Goal: Task Accomplishment & Management: Manage account settings

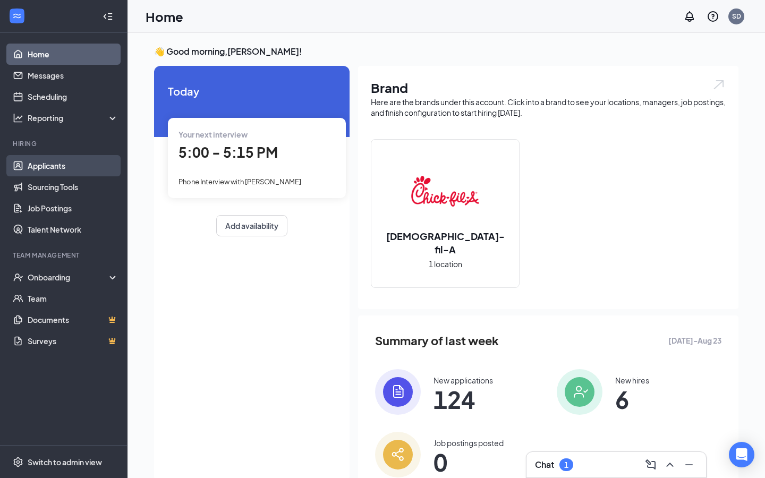
click at [64, 165] on link "Applicants" at bounding box center [73, 165] width 91 height 21
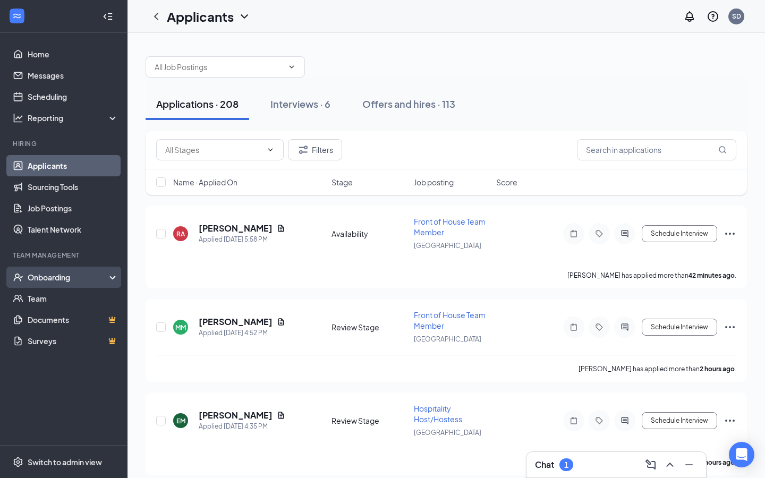
click at [52, 274] on div "Onboarding" at bounding box center [69, 277] width 82 height 11
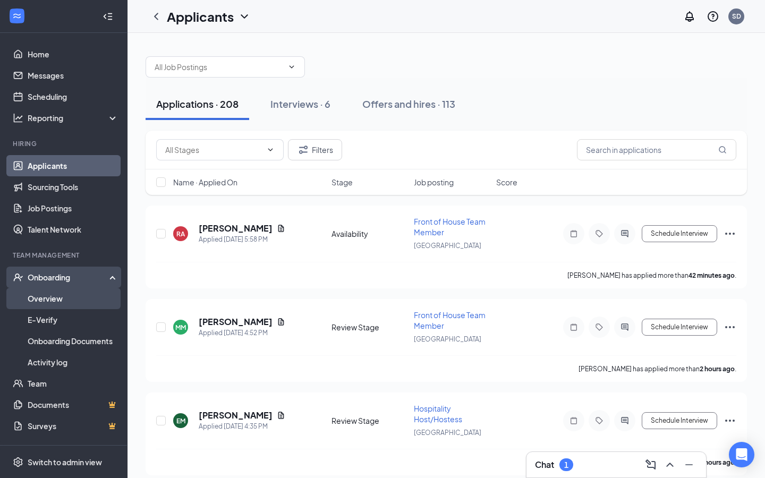
click at [55, 304] on link "Overview" at bounding box center [73, 298] width 91 height 21
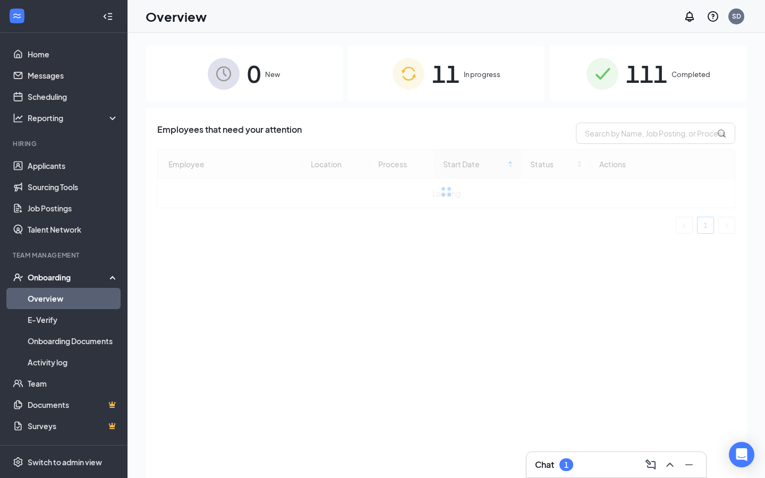
click at [456, 83] on span "11" at bounding box center [446, 73] width 28 height 37
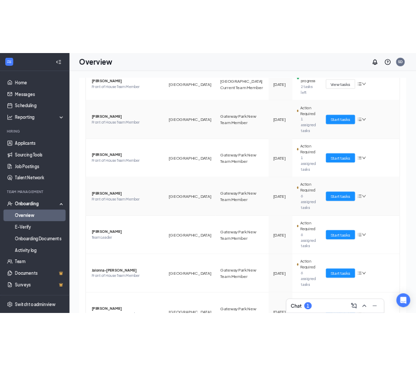
scroll to position [330, 0]
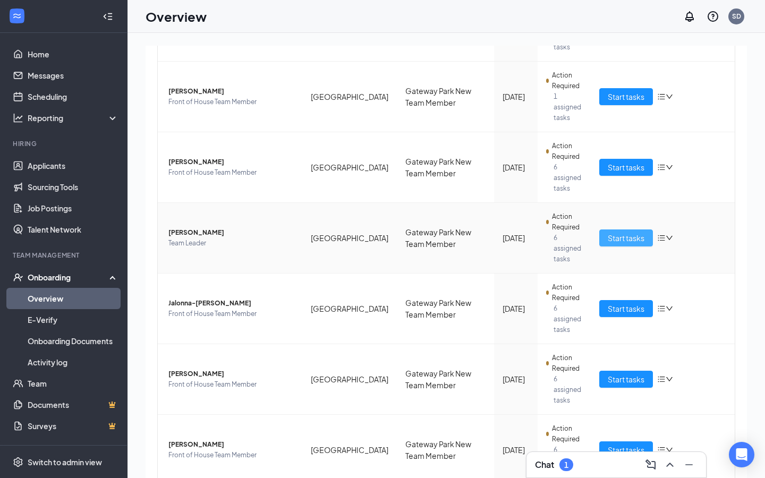
click at [628, 232] on span "Start tasks" at bounding box center [625, 238] width 37 height 12
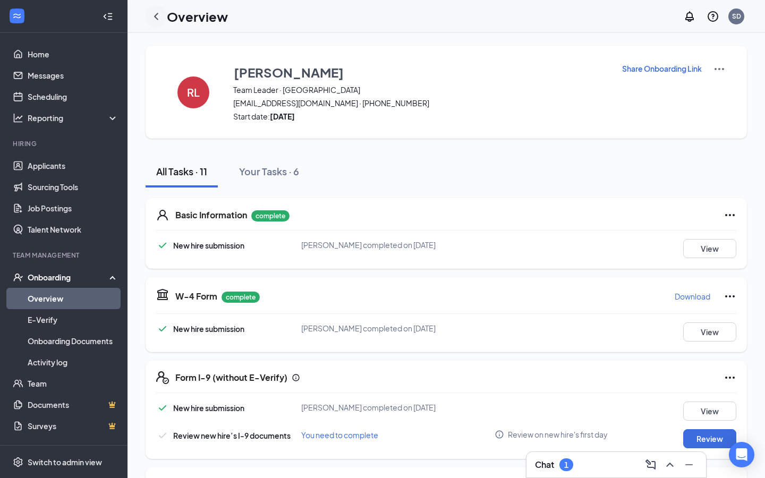
click at [156, 18] on icon "ChevronLeft" at bounding box center [156, 16] width 4 height 7
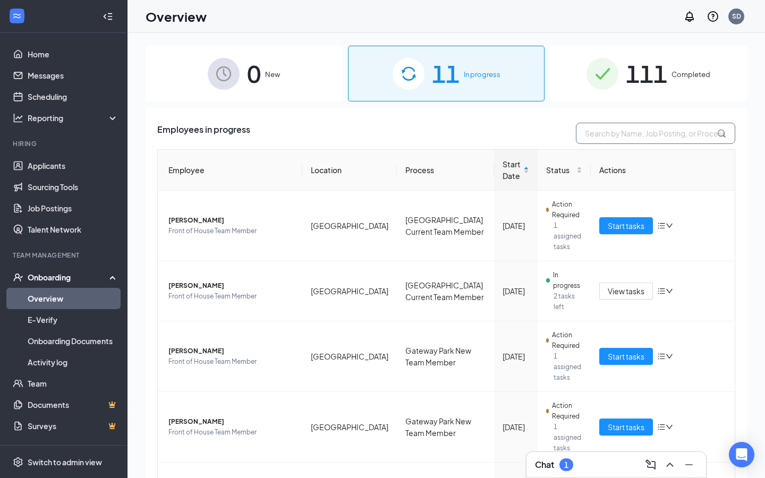
click at [626, 136] on input "text" at bounding box center [655, 133] width 159 height 21
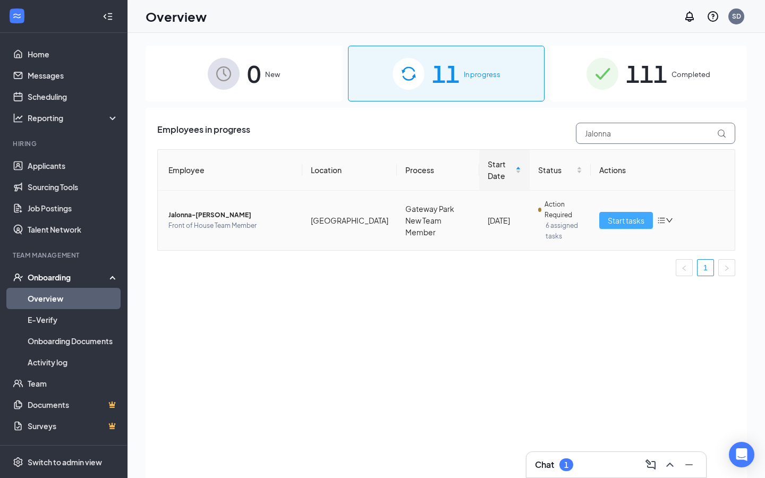
type input "Jalonna"
click at [635, 219] on span "Start tasks" at bounding box center [625, 220] width 37 height 12
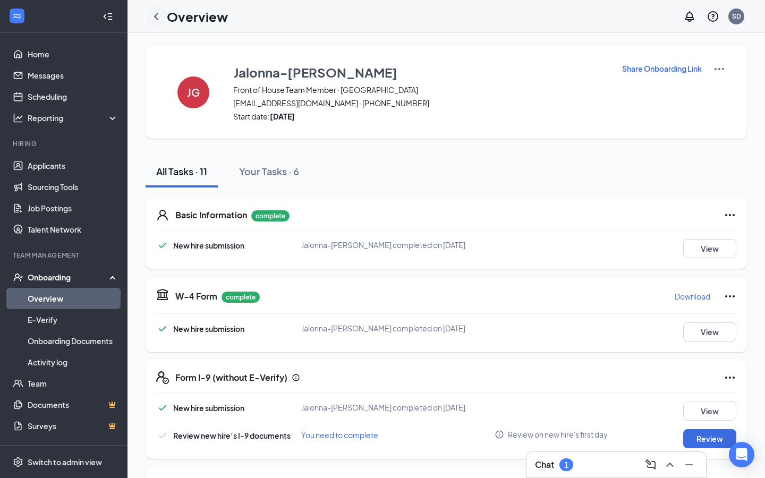
click at [153, 18] on icon "ChevronLeft" at bounding box center [156, 16] width 13 height 13
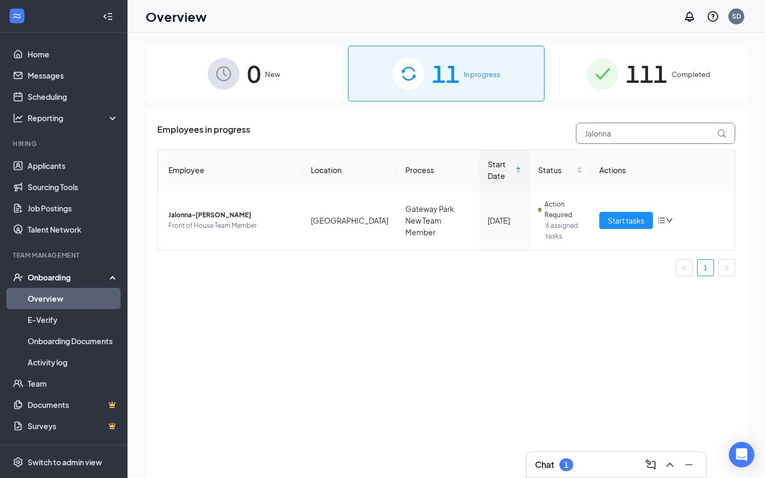
click at [617, 139] on input "Jalonna" at bounding box center [655, 133] width 159 height 21
drag, startPoint x: 626, startPoint y: 135, endPoint x: 522, endPoint y: 123, distance: 104.8
click at [522, 123] on div "Employees in progress Jalonna" at bounding box center [446, 133] width 578 height 21
type input "Hayley"
click at [622, 218] on span "Start tasks" at bounding box center [625, 220] width 37 height 12
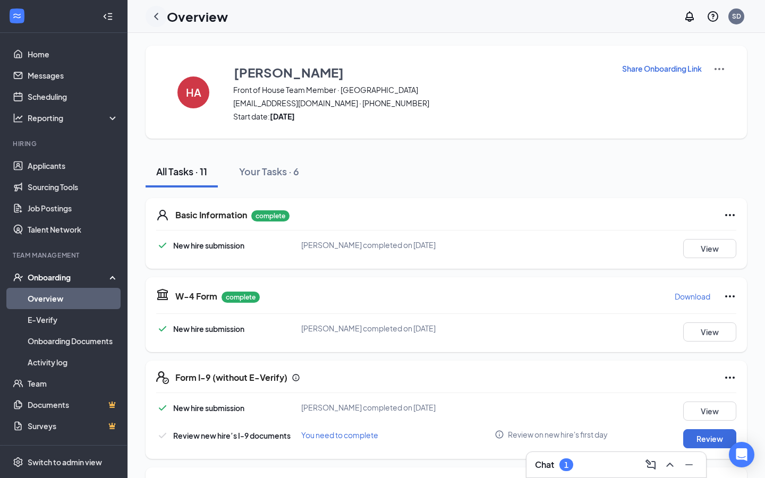
click at [157, 19] on icon "ChevronLeft" at bounding box center [156, 16] width 4 height 7
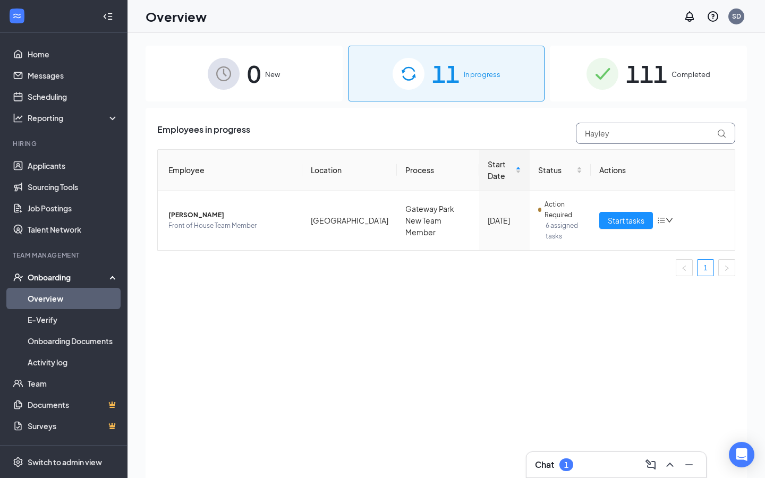
drag, startPoint x: 630, startPoint y: 137, endPoint x: 506, endPoint y: 133, distance: 123.8
click at [506, 133] on div "Employees in progress Hayley" at bounding box center [446, 133] width 578 height 21
type input "Gio"
click at [623, 218] on span "Start tasks" at bounding box center [625, 220] width 37 height 12
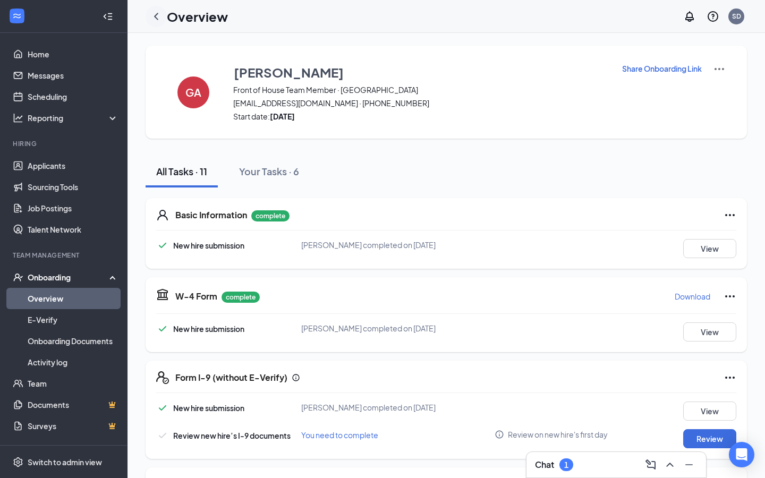
click at [158, 14] on icon "ChevronLeft" at bounding box center [156, 16] width 13 height 13
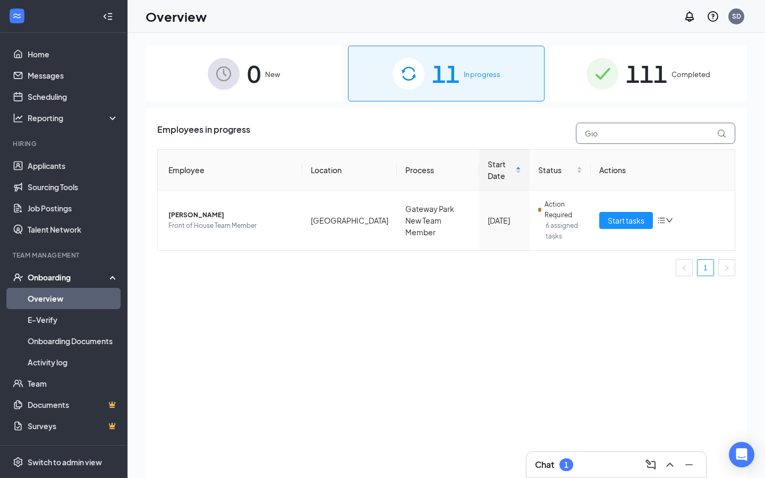
drag, startPoint x: 616, startPoint y: 136, endPoint x: 512, endPoint y: 130, distance: 103.7
click at [512, 130] on div "Employees in progress Gio" at bounding box center [446, 133] width 578 height 21
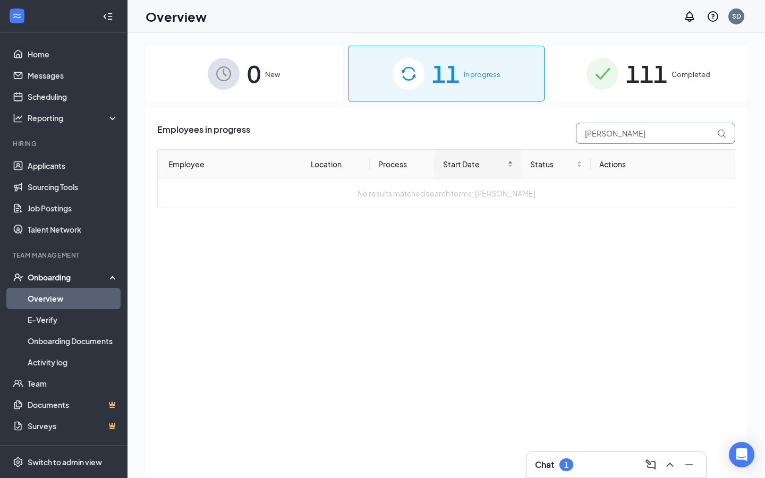
type input "[PERSON_NAME]"
click at [251, 70] on span "0" at bounding box center [254, 73] width 14 height 37
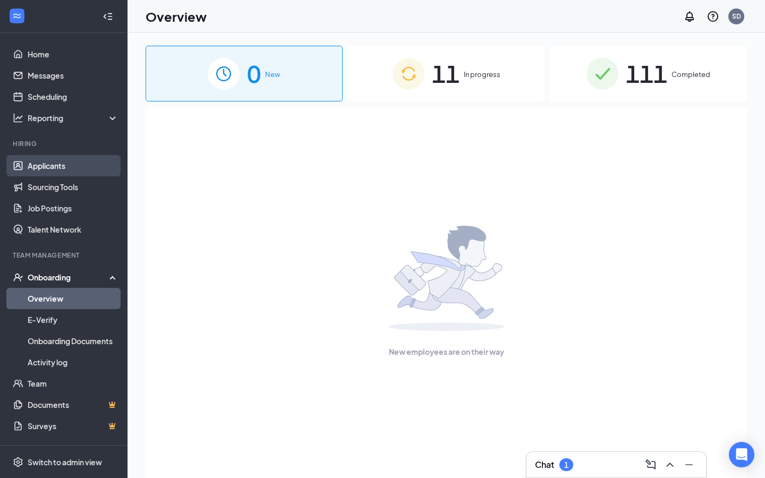
click at [59, 159] on link "Applicants" at bounding box center [73, 165] width 91 height 21
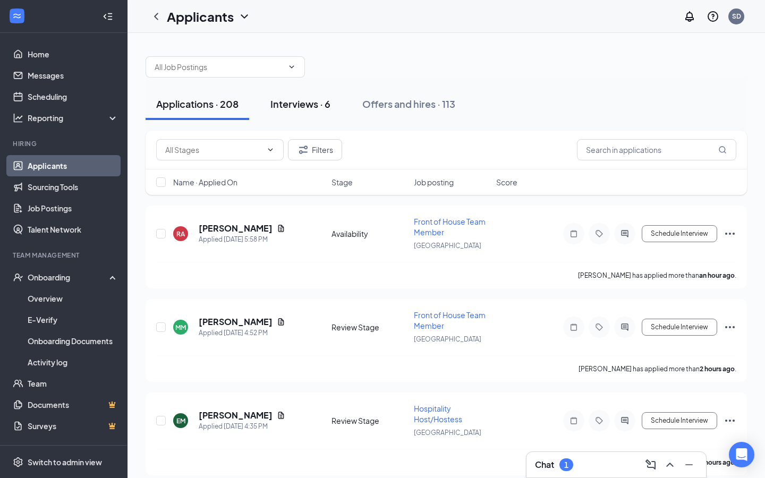
click at [275, 106] on div "Interviews · 6" at bounding box center [300, 103] width 60 height 13
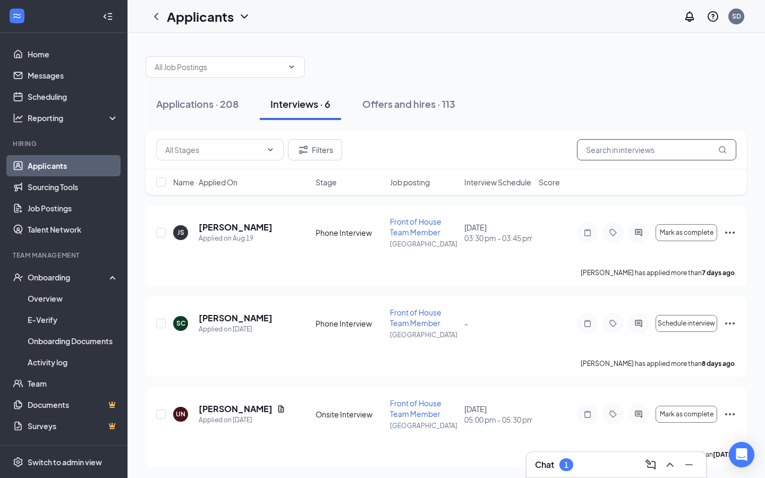
click at [607, 150] on input "text" at bounding box center [656, 149] width 159 height 21
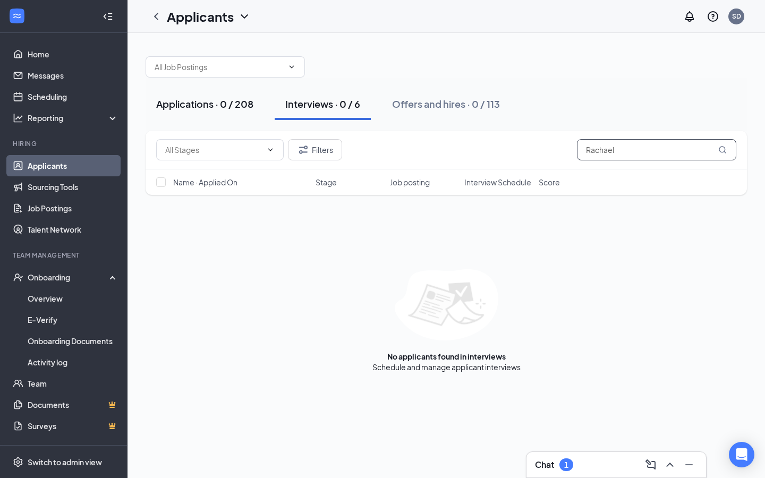
type input "Rachael"
click at [232, 106] on div "Applications · 0 / 208" at bounding box center [204, 103] width 97 height 13
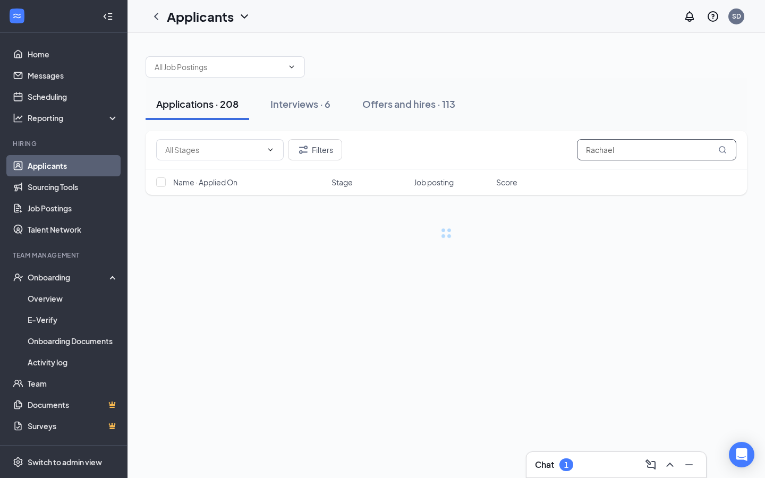
click at [623, 153] on input "Rachael" at bounding box center [656, 149] width 159 height 21
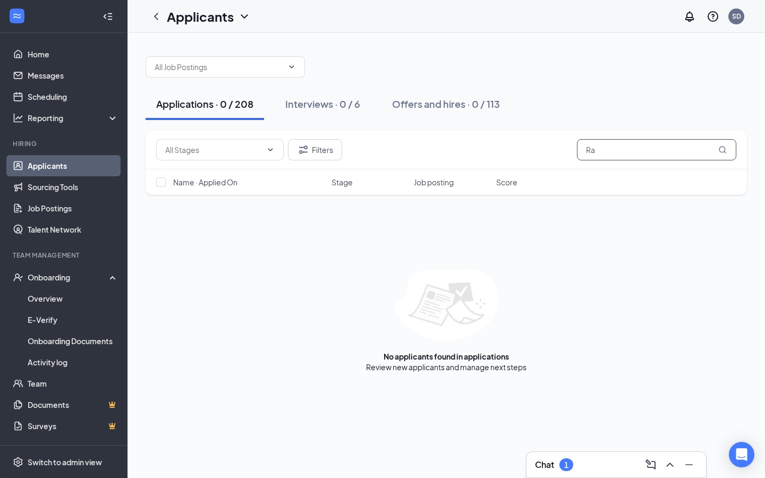
type input "R"
type input "Rachael"
click at [415, 105] on div "Offers and hires · 0 / 113" at bounding box center [446, 103] width 108 height 13
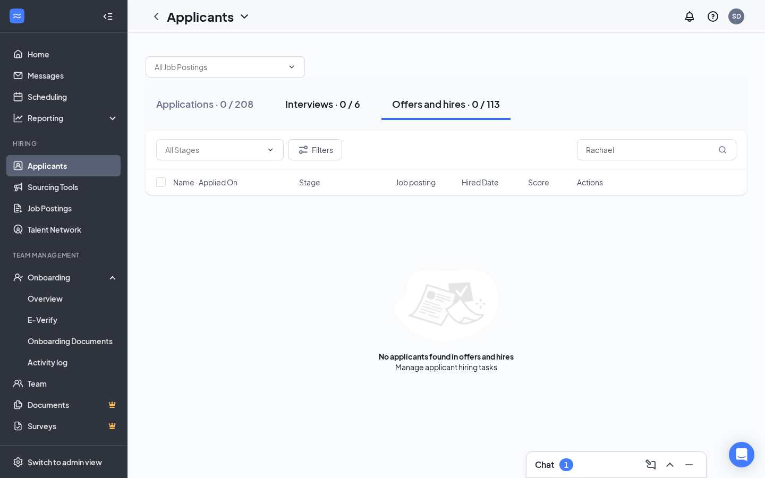
click at [327, 103] on div "Interviews · 0 / 6" at bounding box center [322, 103] width 75 height 13
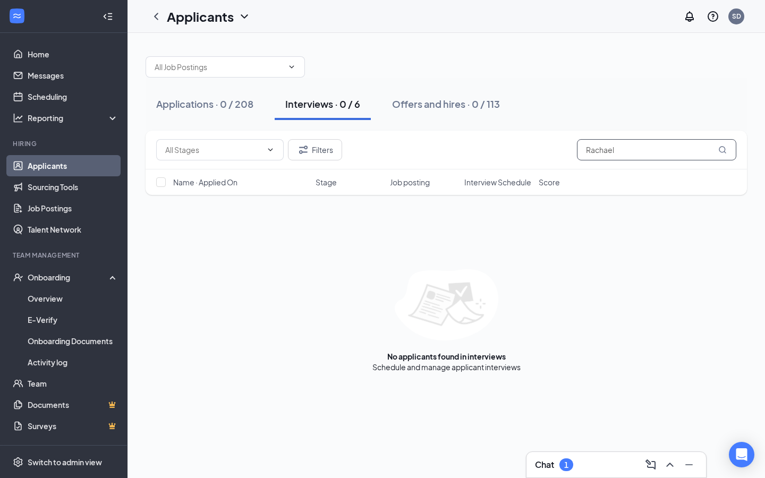
click at [611, 149] on input "Rachael" at bounding box center [656, 149] width 159 height 21
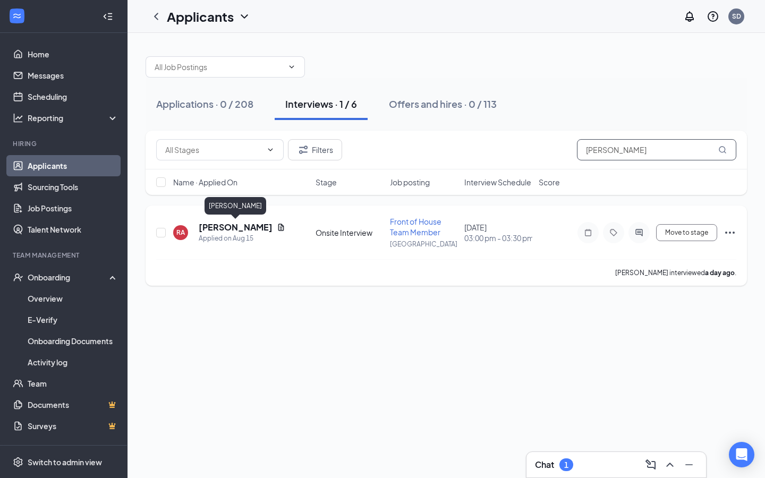
type input "[PERSON_NAME]"
click at [243, 226] on h5 "[PERSON_NAME]" at bounding box center [236, 227] width 74 height 12
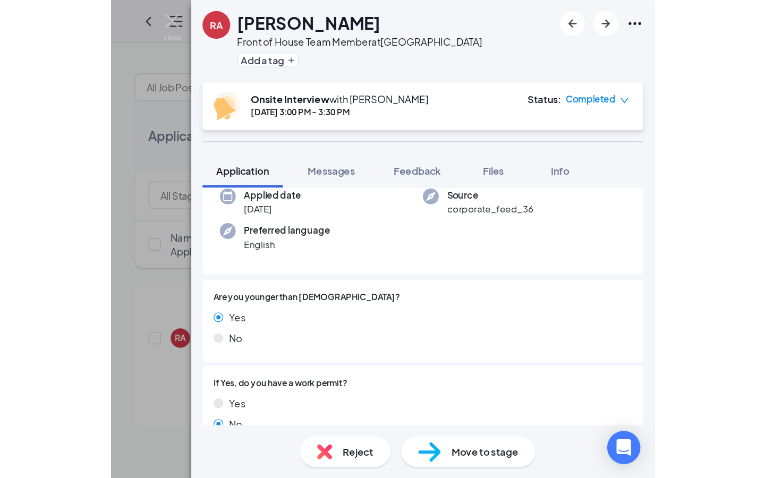
scroll to position [79, 0]
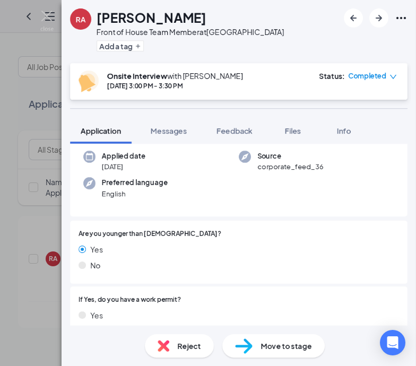
click at [295, 350] on span "Move to stage" at bounding box center [286, 346] width 51 height 12
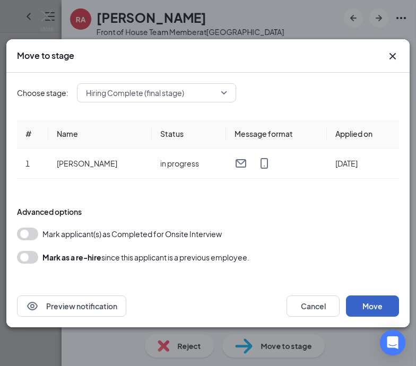
click at [375, 314] on button "Move" at bounding box center [372, 306] width 53 height 21
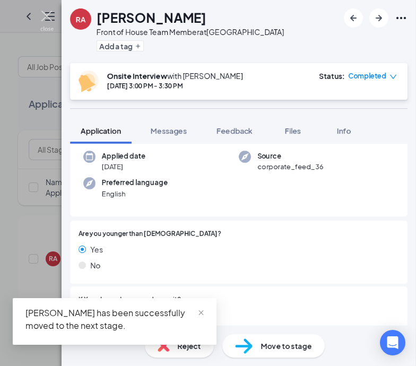
click at [45, 11] on img at bounding box center [46, 21] width 13 height 21
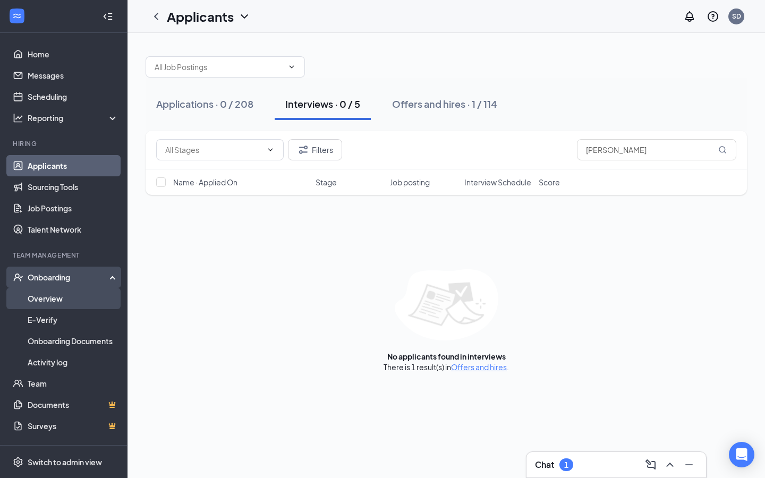
click at [65, 302] on link "Overview" at bounding box center [73, 298] width 91 height 21
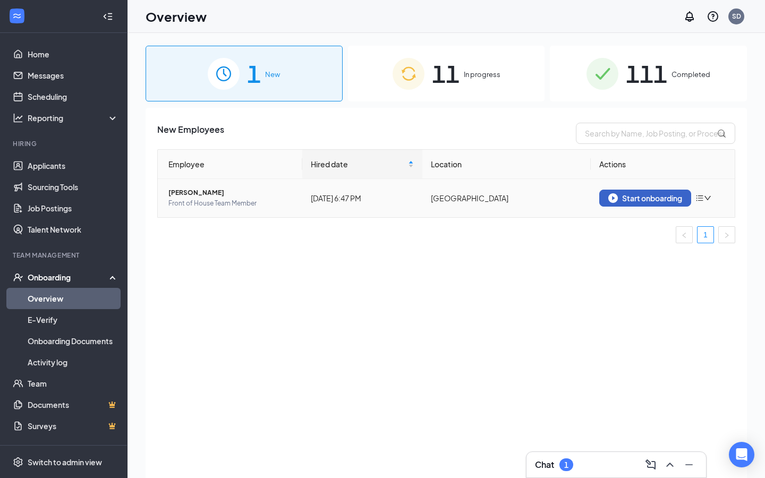
click at [639, 194] on div "Start onboarding" at bounding box center [645, 198] width 74 height 10
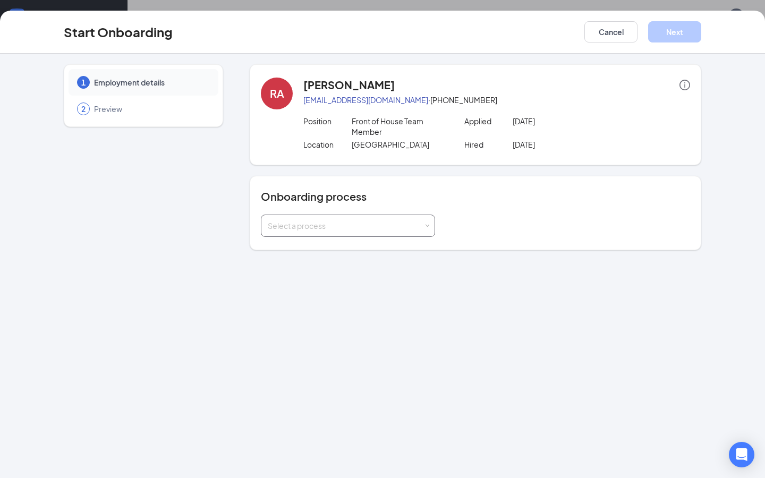
click at [388, 225] on div "Select a process" at bounding box center [346, 225] width 156 height 11
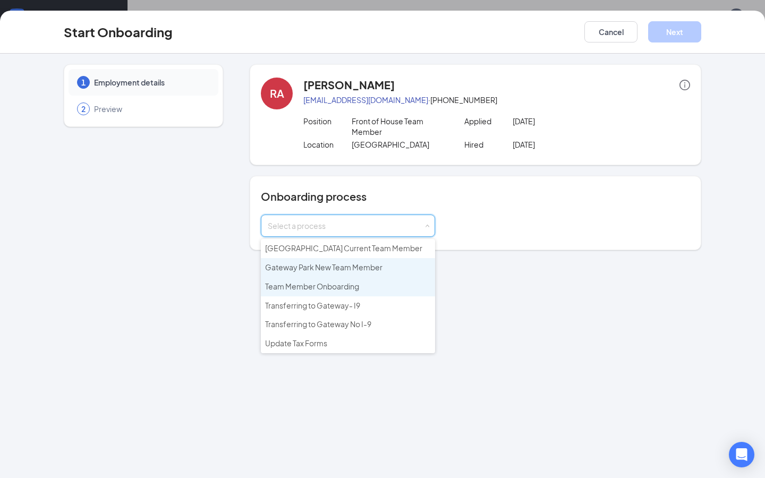
click at [347, 272] on li "Gateway Park New Team Member" at bounding box center [348, 267] width 174 height 19
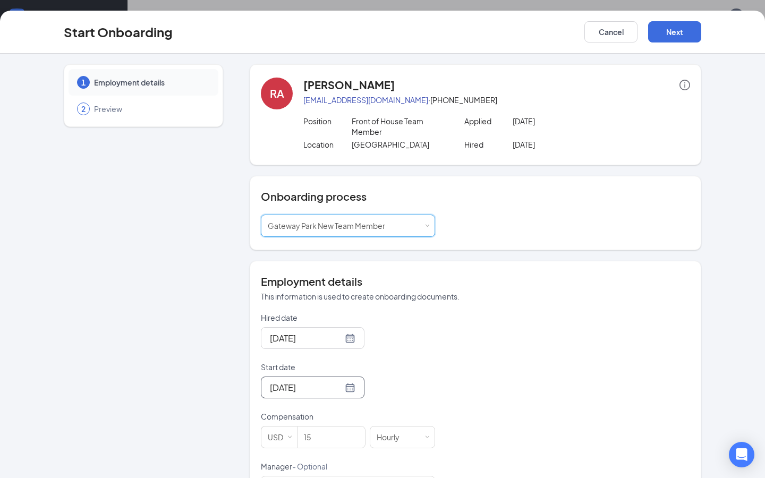
click at [336, 398] on div "[DATE]" at bounding box center [313, 387] width 104 height 22
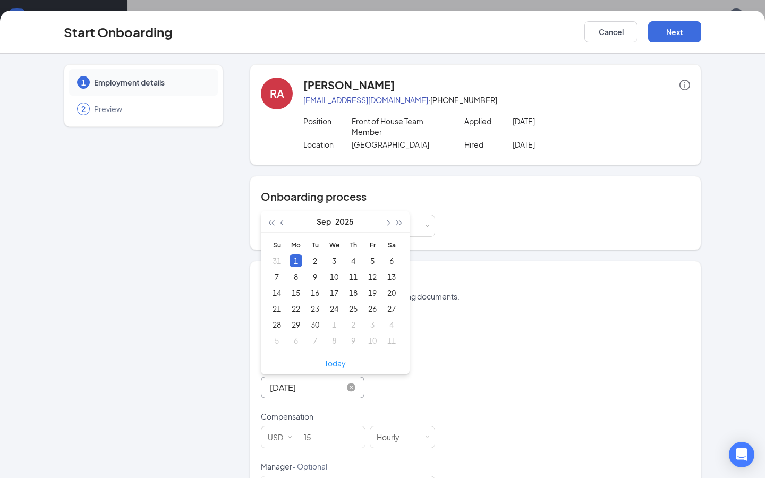
click at [320, 389] on input "[DATE]" at bounding box center [306, 387] width 73 height 13
type input "[DATE]"
click at [297, 274] on div "8" at bounding box center [295, 276] width 13 height 13
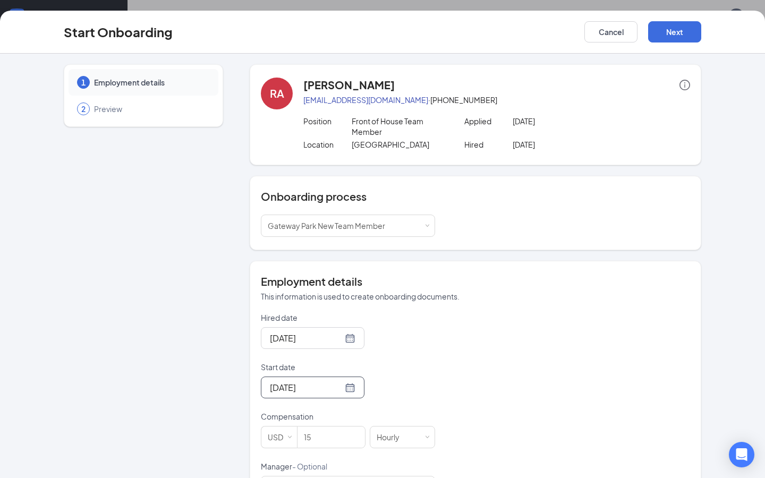
click at [427, 368] on p "Start date" at bounding box center [348, 367] width 174 height 11
click at [342, 381] on input "[DATE]" at bounding box center [306, 387] width 73 height 13
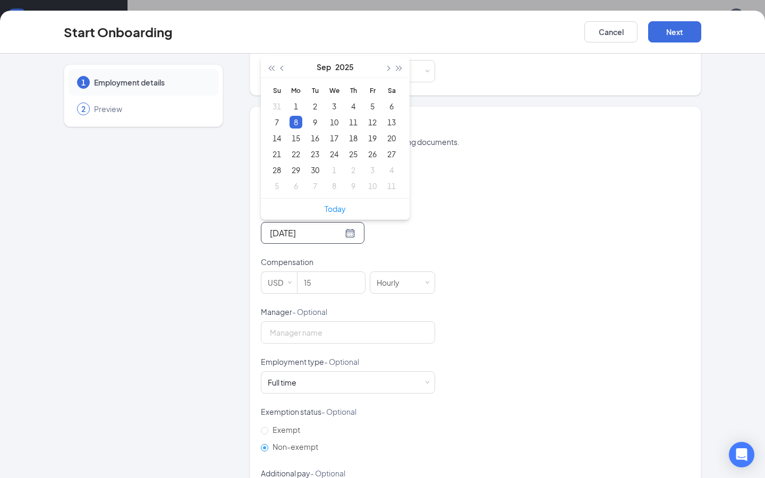
scroll to position [166, 0]
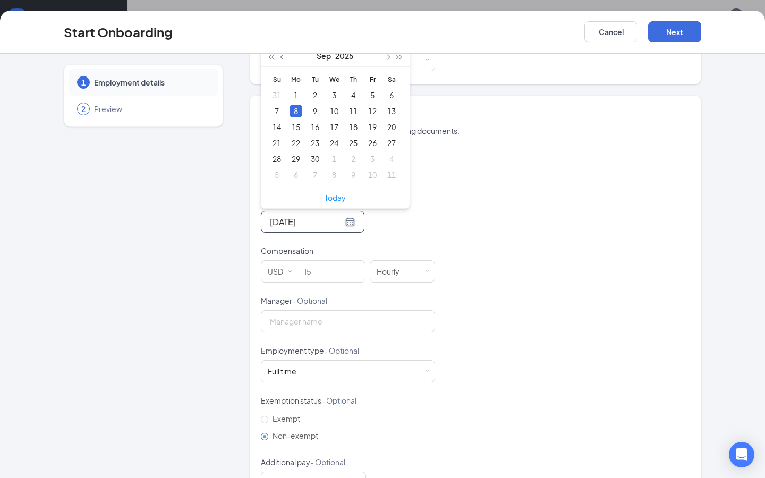
click at [509, 273] on div "Hired date [DATE] Start date [DATE] [DATE] Su Mo Tu We Th Fr Sa 31 1 2 3 4 5 6 …" at bounding box center [475, 320] width 429 height 347
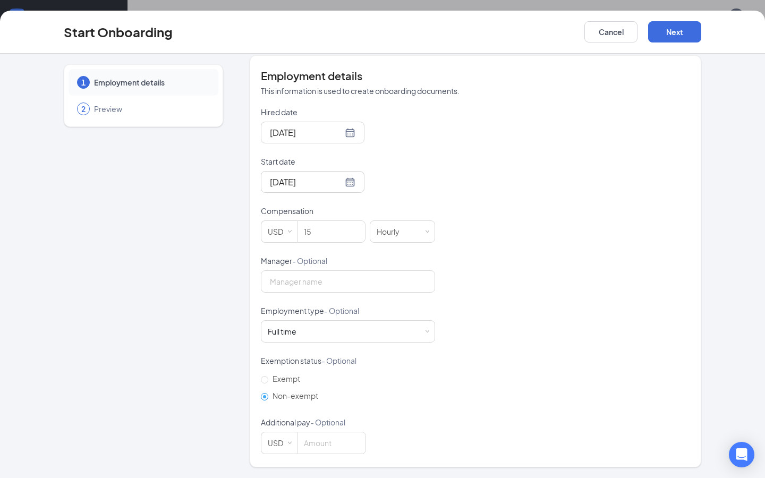
scroll to position [0, 0]
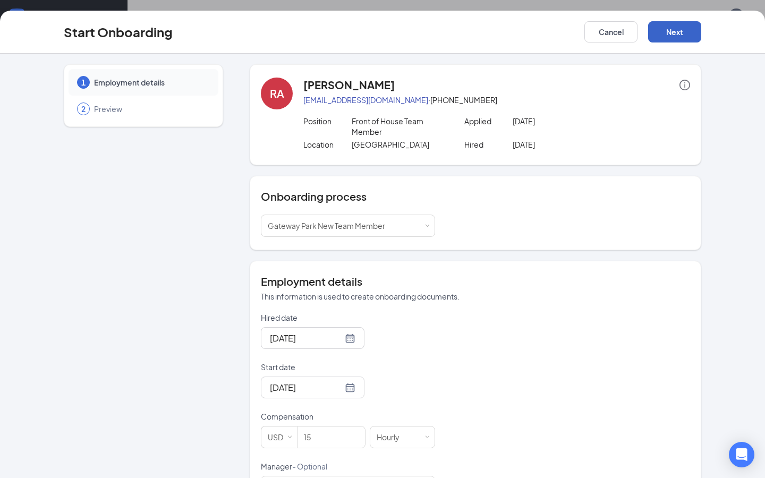
click at [669, 33] on button "Next" at bounding box center [674, 31] width 53 height 21
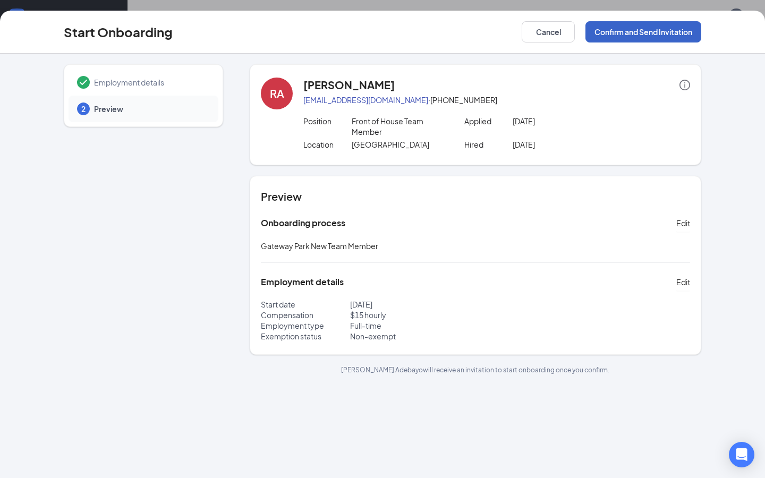
click at [654, 30] on button "Confirm and Send Invitation" at bounding box center [643, 31] width 116 height 21
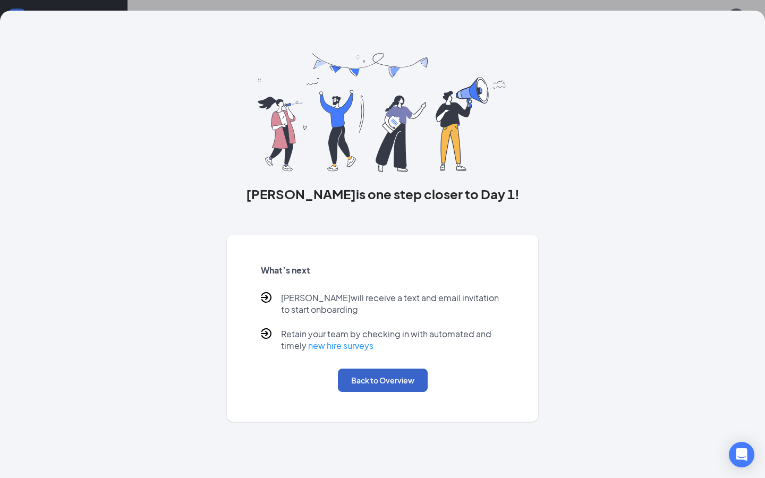
click at [391, 383] on button "Back to Overview" at bounding box center [383, 379] width 90 height 23
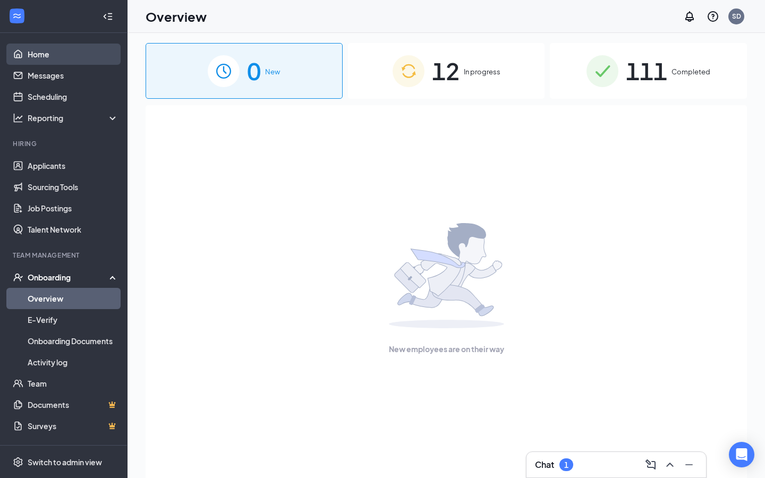
click at [51, 56] on link "Home" at bounding box center [73, 54] width 91 height 21
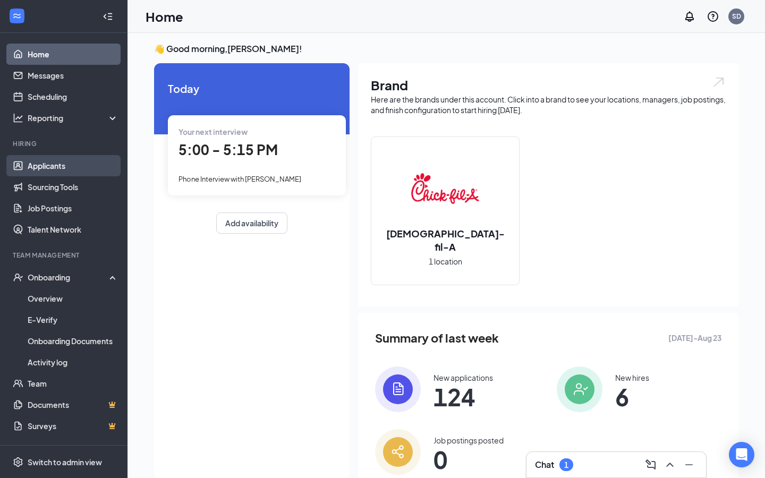
click at [62, 170] on link "Applicants" at bounding box center [73, 165] width 91 height 21
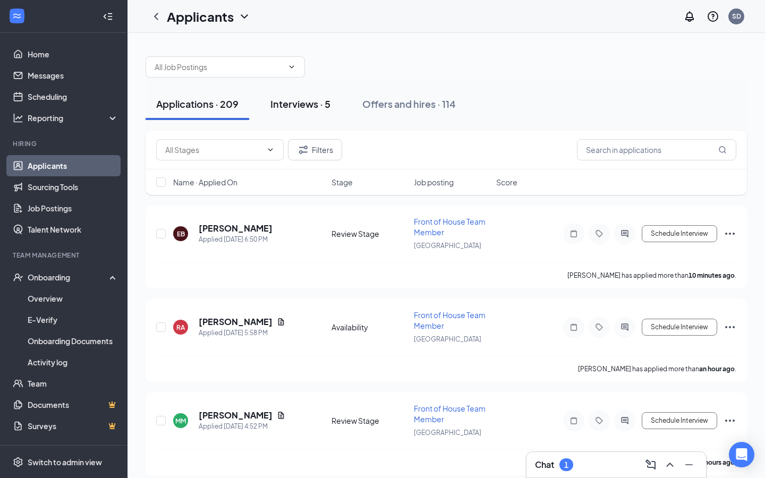
click at [294, 113] on button "Interviews · 5" at bounding box center [300, 104] width 81 height 32
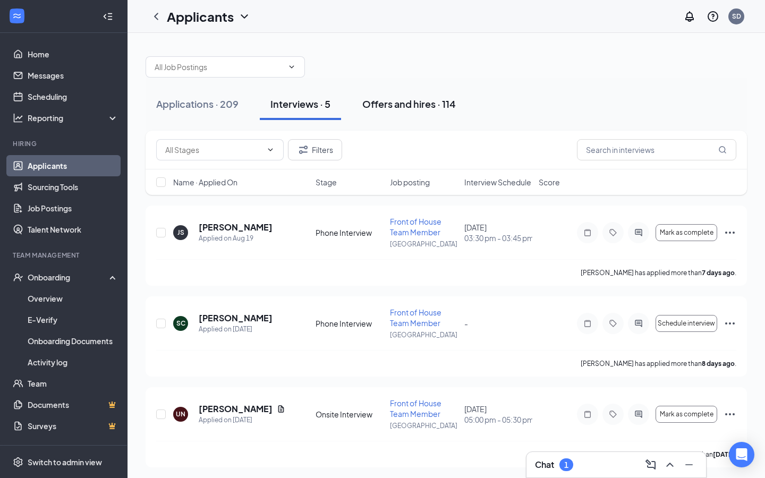
click at [421, 108] on div "Offers and hires · 114" at bounding box center [408, 103] width 93 height 13
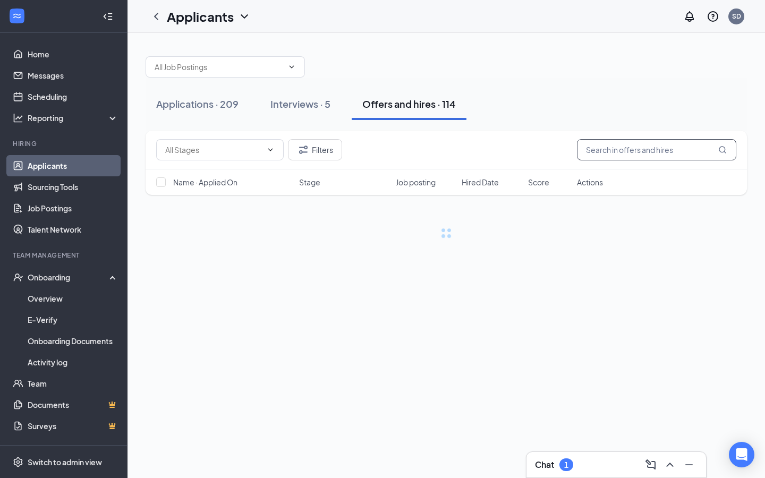
click at [606, 154] on input "text" at bounding box center [656, 149] width 159 height 21
type input "Rachael"
click at [75, 275] on div "Onboarding" at bounding box center [69, 277] width 82 height 11
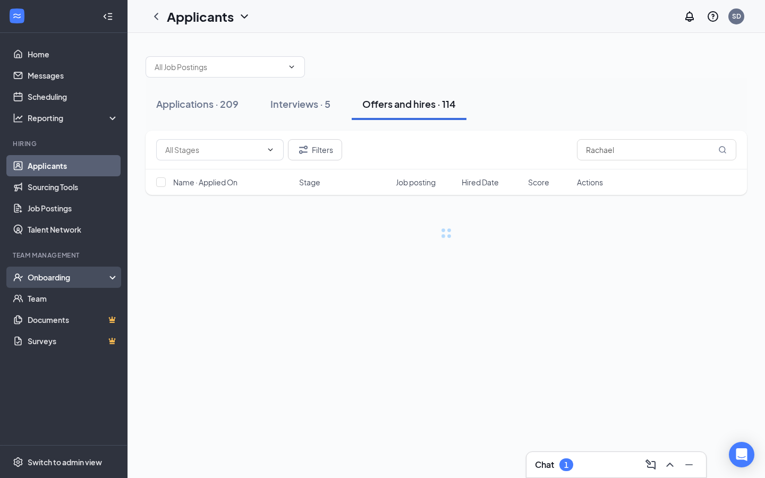
click at [75, 275] on div "Onboarding" at bounding box center [69, 277] width 82 height 11
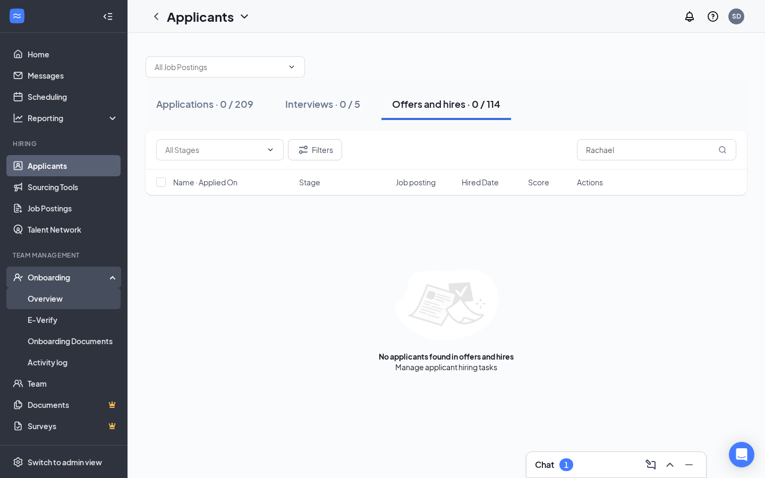
click at [58, 299] on link "Overview" at bounding box center [73, 298] width 91 height 21
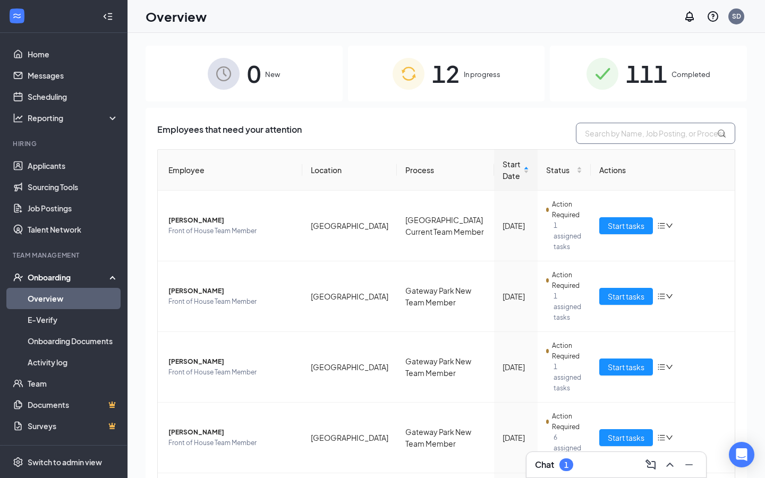
click at [622, 132] on input "text" at bounding box center [655, 133] width 159 height 21
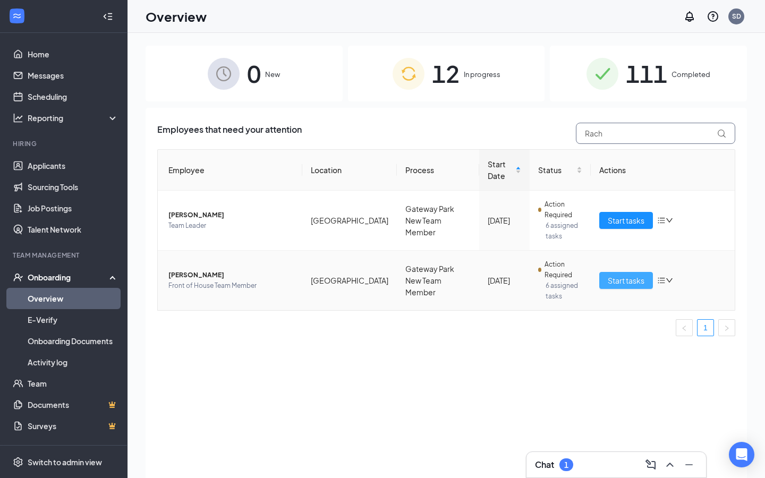
type input "Rach"
click at [622, 281] on span "Start tasks" at bounding box center [625, 280] width 37 height 12
